Goal: Entertainment & Leisure: Consume media (video, audio)

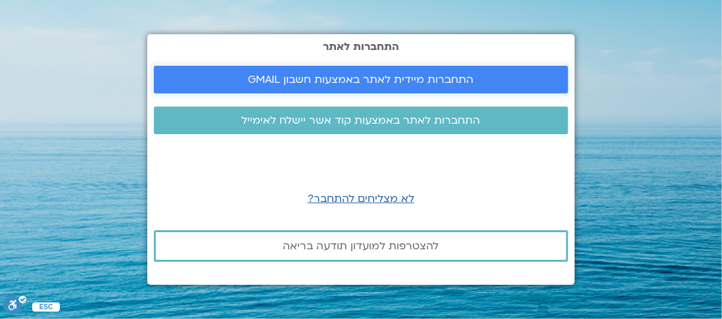
click at [335, 82] on span "התחברות מיידית לאתר באמצעות חשבון GMAIL" at bounding box center [362, 80] width 226 height 12
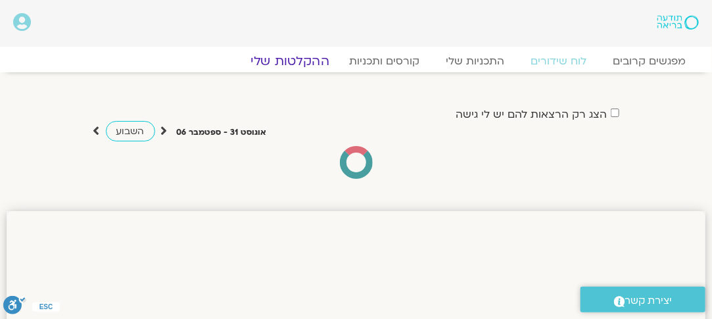
click at [295, 56] on link "ההקלטות שלי" at bounding box center [290, 61] width 110 height 16
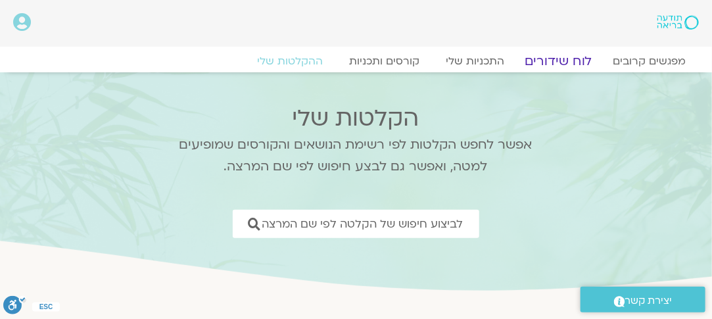
click at [552, 57] on link "לוח שידורים" at bounding box center [559, 61] width 99 height 16
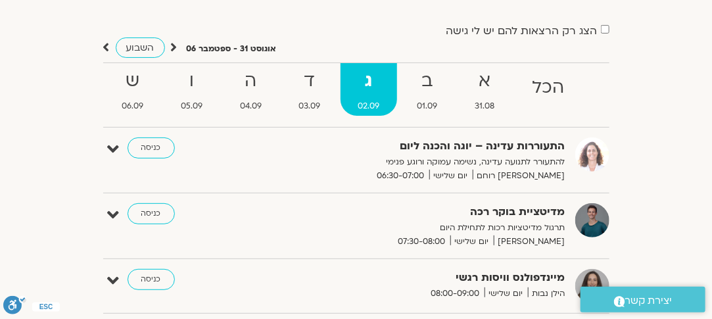
scroll to position [18, 0]
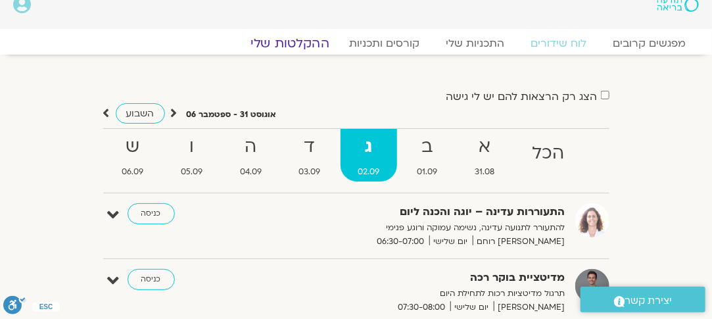
drag, startPoint x: 297, startPoint y: 36, endPoint x: 302, endPoint y: 30, distance: 7.4
click at [297, 36] on link "ההקלטות שלי" at bounding box center [290, 44] width 110 height 16
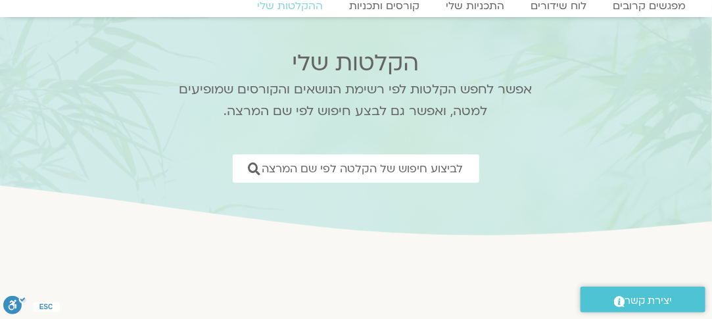
scroll to position [132, 0]
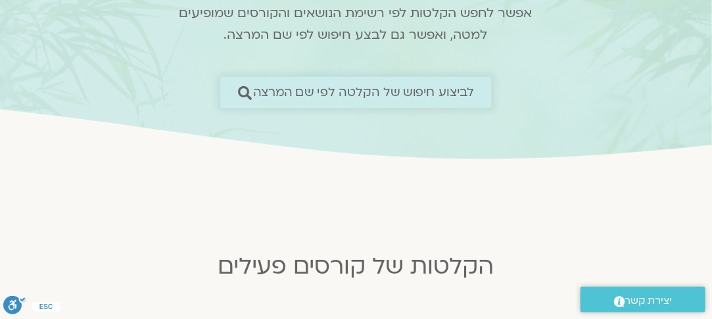
click at [331, 95] on span "לביצוע חיפוש של הקלטה לפי שם המרצה" at bounding box center [364, 92] width 222 height 14
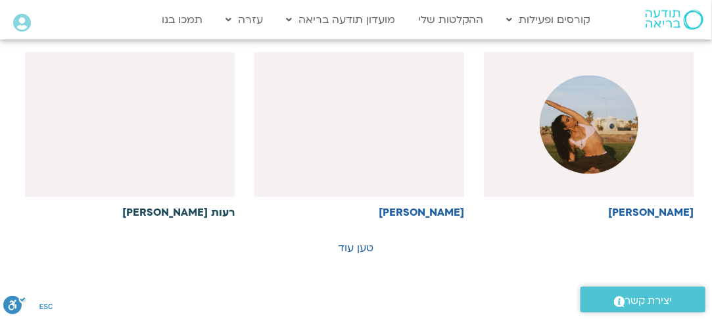
scroll to position [921, 0]
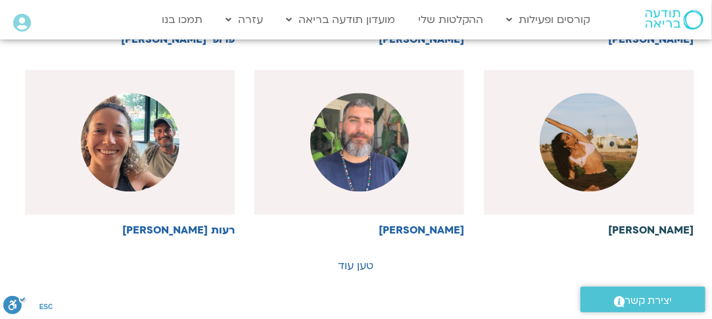
click at [601, 169] on img at bounding box center [589, 142] width 99 height 99
click at [609, 160] on img at bounding box center [589, 142] width 99 height 99
click at [609, 156] on img at bounding box center [589, 142] width 99 height 99
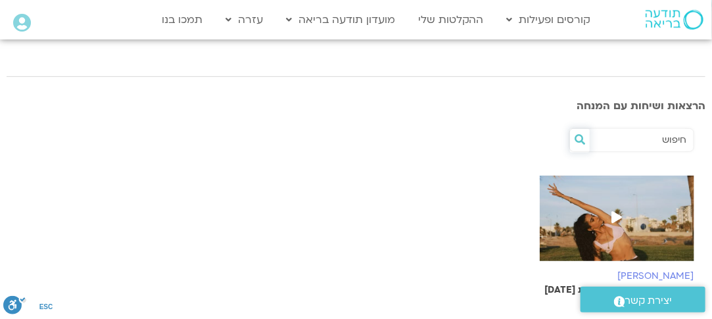
scroll to position [197, 0]
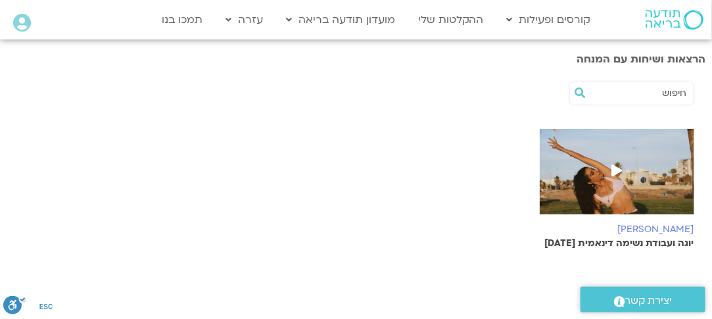
click at [618, 171] on icon at bounding box center [617, 170] width 11 height 12
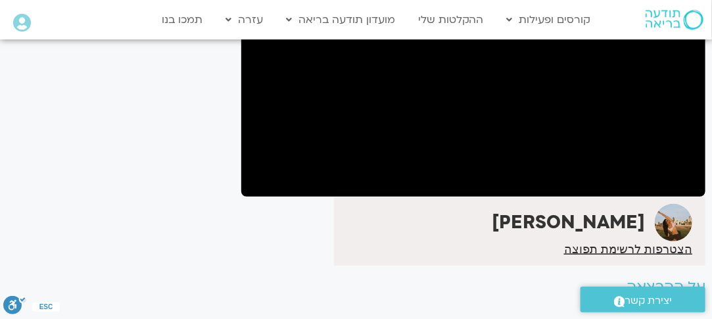
scroll to position [197, 0]
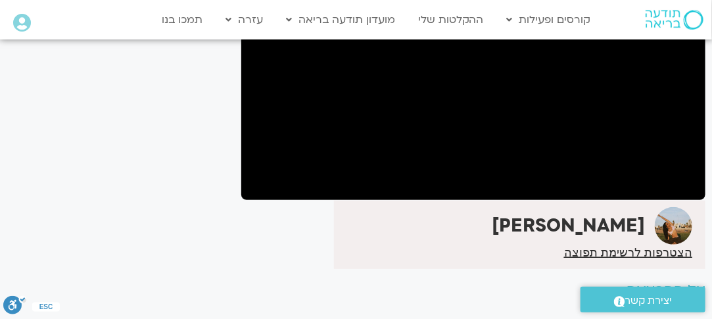
click at [308, 253] on div "[PERSON_NAME]" at bounding box center [473, 235] width 464 height 68
